Goal: Communication & Community: Answer question/provide support

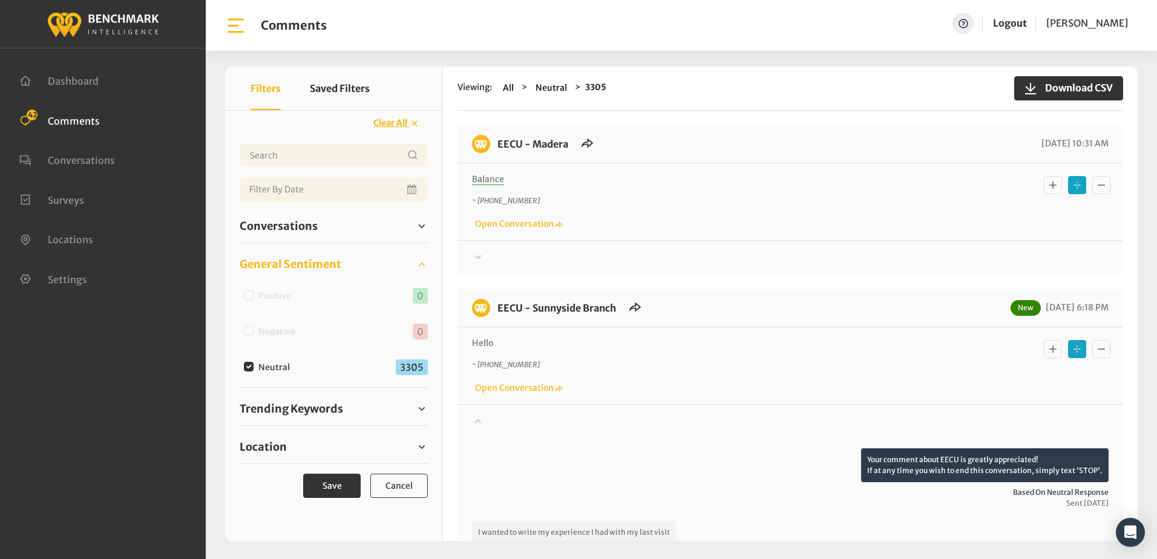
scroll to position [1815, 0]
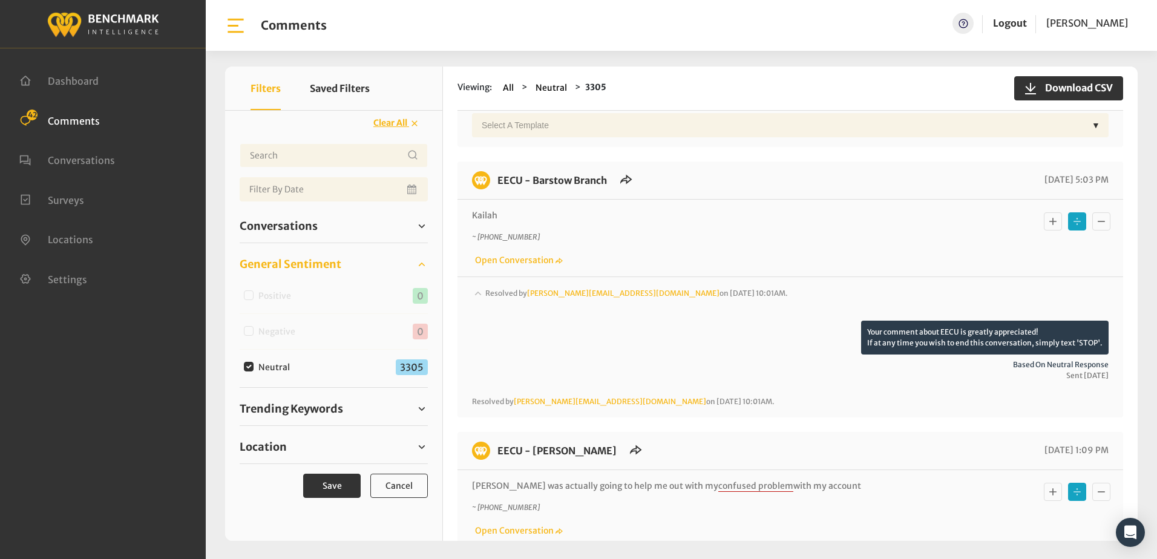
click at [84, 122] on span "Comments" at bounding box center [74, 120] width 52 height 12
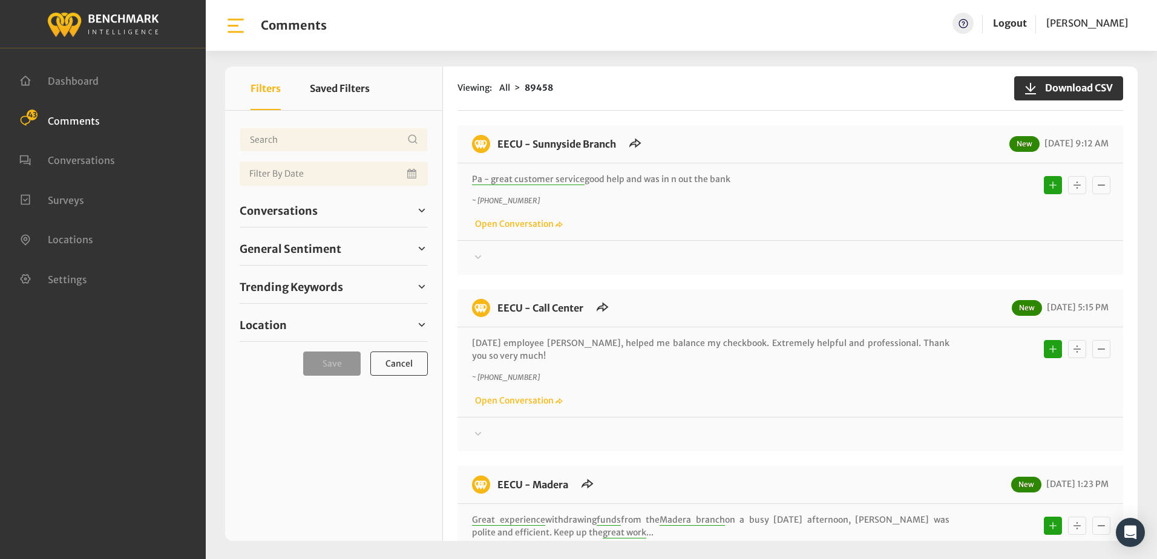
click at [748, 123] on div "Viewing: All 89458 Download CSV EECU - Sunnyside Branch New 10/13/2025 9:12 AM …" at bounding box center [790, 304] width 695 height 474
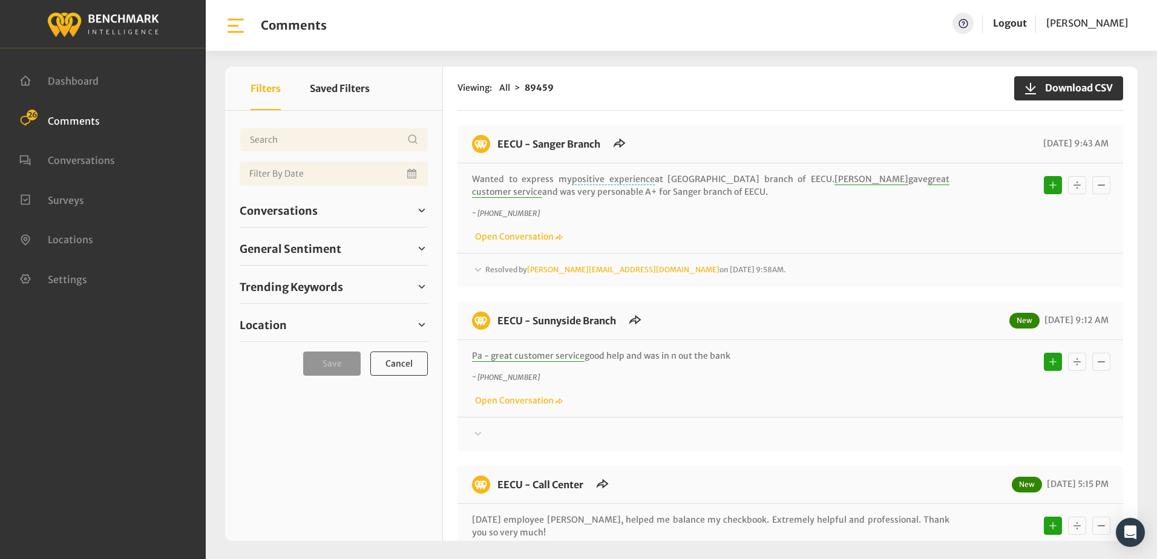
click at [724, 219] on div "~ [PHONE_NUMBER] Open Conversation" at bounding box center [790, 225] width 637 height 35
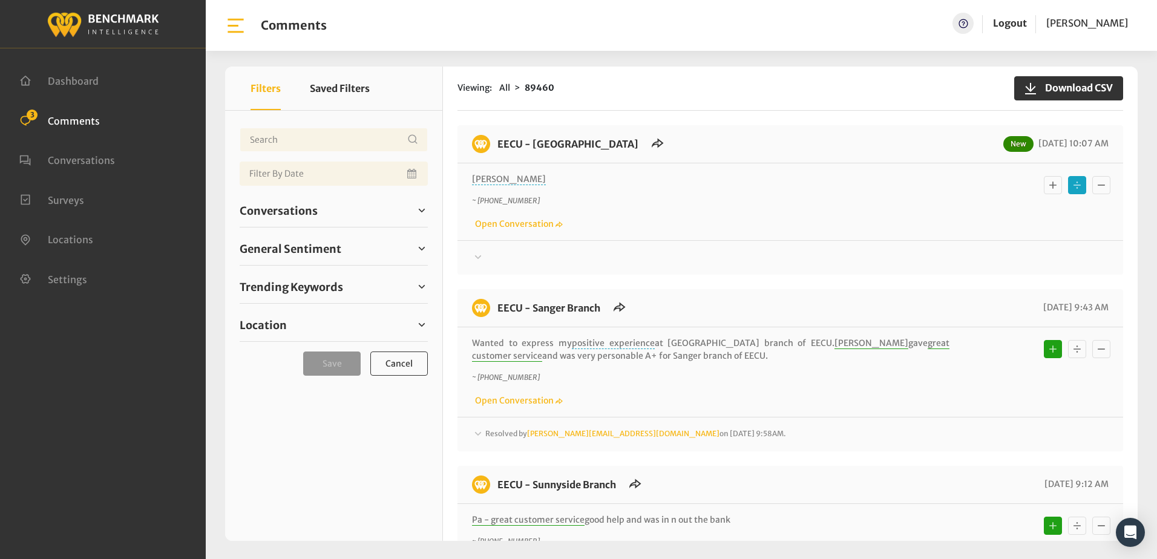
click at [480, 257] on icon at bounding box center [478, 257] width 12 height 15
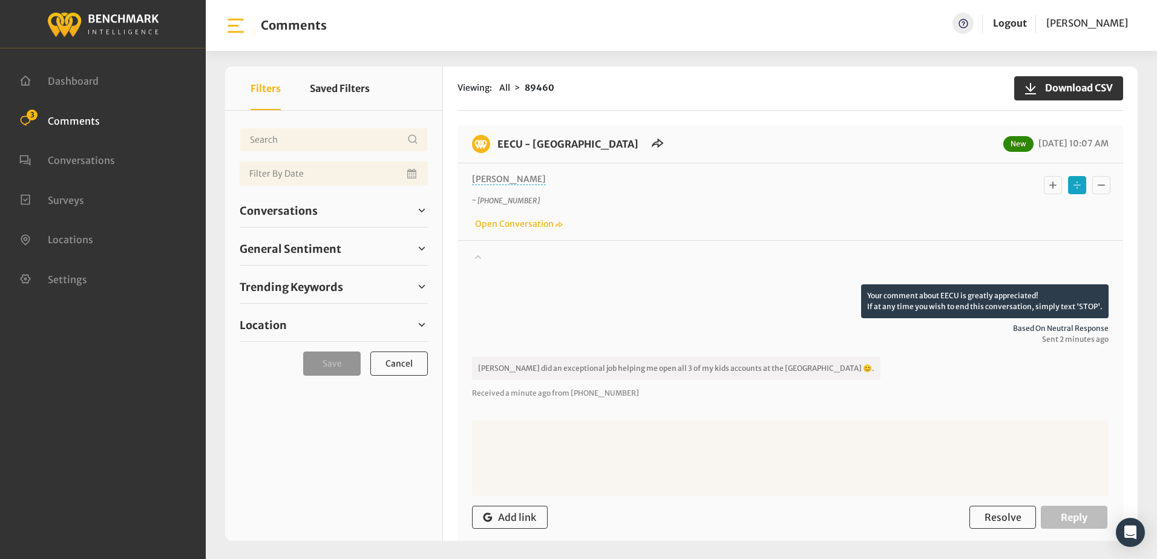
click at [1047, 188] on icon "Basic example" at bounding box center [1053, 185] width 12 height 15
